Goal: Task Accomplishment & Management: Manage account settings

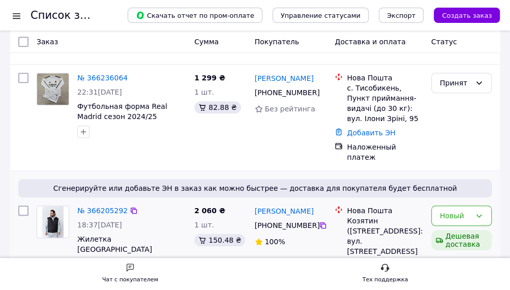
scroll to position [305, 0]
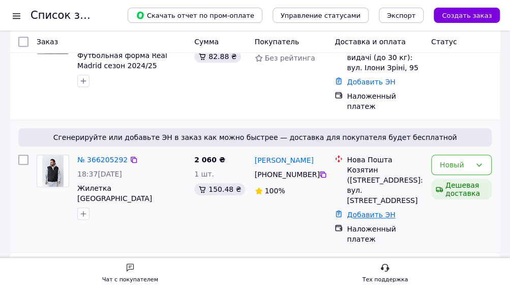
click at [365, 211] on link "Добавить ЭН" at bounding box center [371, 215] width 48 height 8
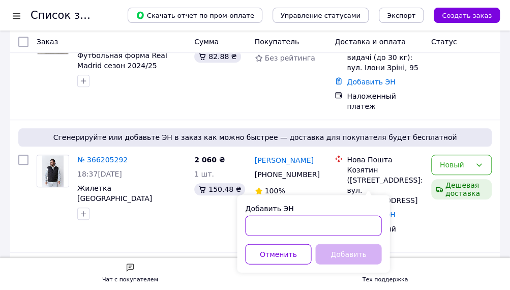
click at [334, 230] on input "Добавить ЭН" at bounding box center [313, 225] width 136 height 20
paste input "20451269230592"
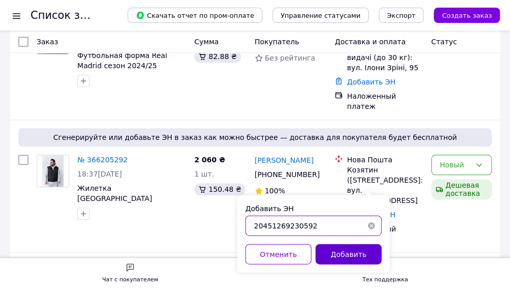
type input "20451269230592"
click at [346, 254] on button "Добавить" at bounding box center [348, 254] width 66 height 20
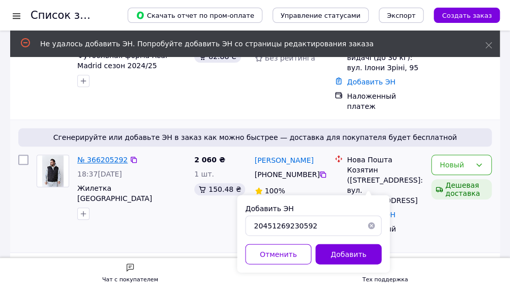
click at [122, 156] on link "№ 366205292" at bounding box center [102, 160] width 50 height 8
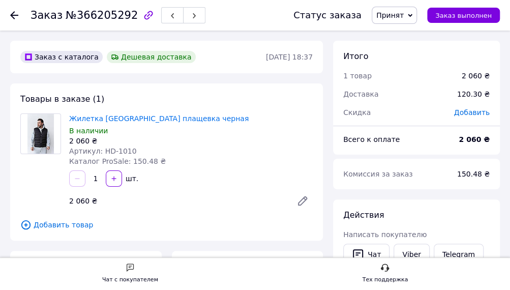
click at [21, 12] on div at bounding box center [20, 15] width 20 height 31
click at [14, 17] on icon at bounding box center [14, 15] width 8 height 8
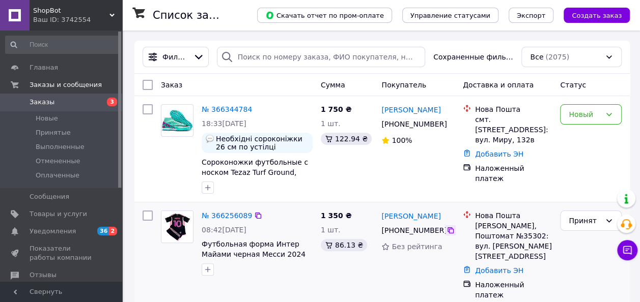
click at [448, 234] on icon at bounding box center [450, 230] width 8 height 8
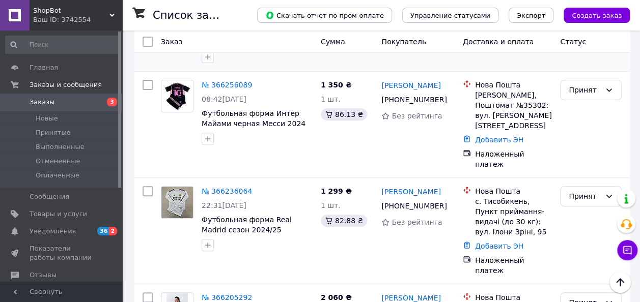
scroll to position [153, 0]
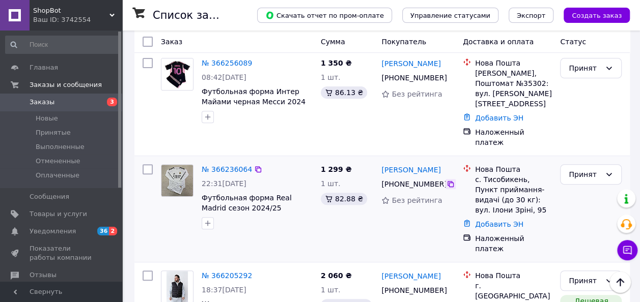
click at [447, 180] on icon at bounding box center [450, 184] width 8 height 8
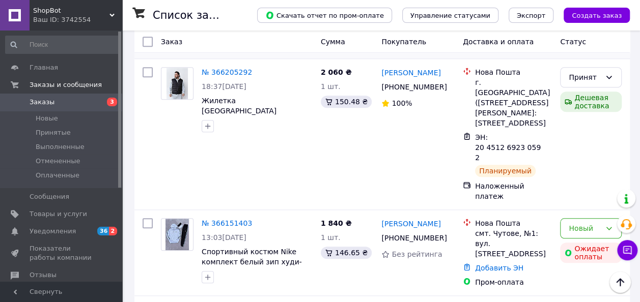
scroll to position [407, 0]
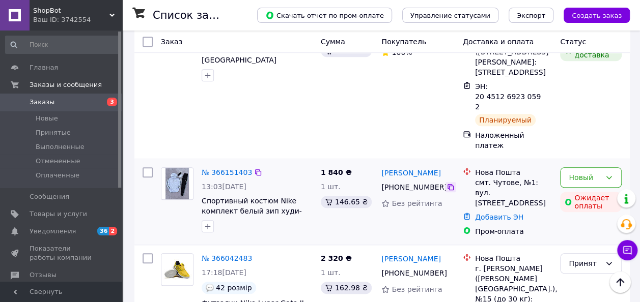
click at [447, 183] on icon at bounding box center [450, 187] width 8 height 8
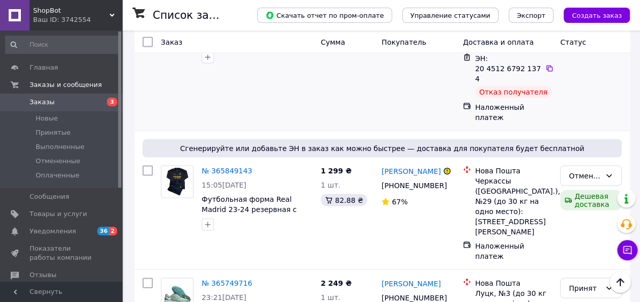
scroll to position [865, 0]
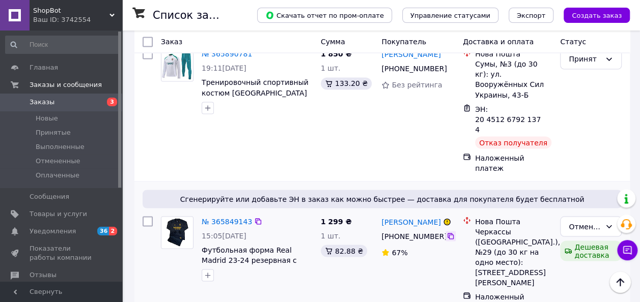
click at [447, 233] on icon at bounding box center [450, 236] width 6 height 6
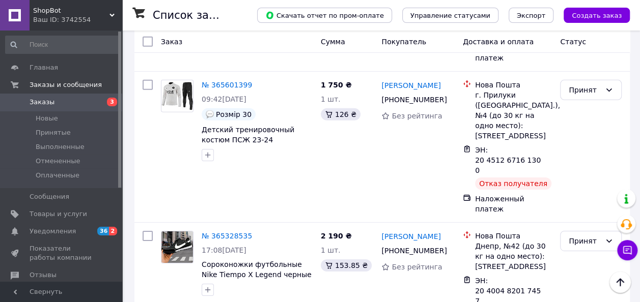
scroll to position [1577, 0]
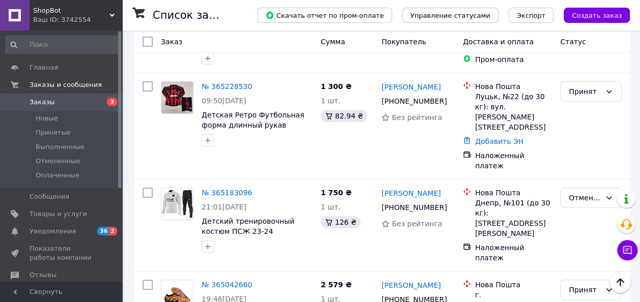
scroll to position [1937, 0]
